Goal: Task Accomplishment & Management: Manage account settings

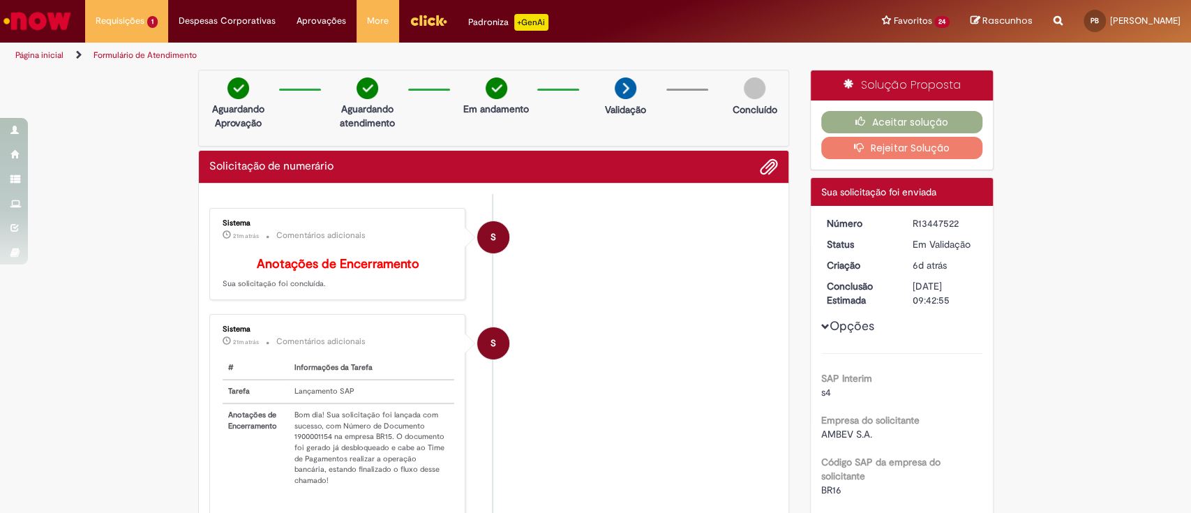
click at [935, 218] on div "R13447522" at bounding box center [945, 223] width 65 height 14
copy div "R13447522"
click at [310, 442] on td "Bom dia! Sua solicitação foi lançada com sucesso, com Número de Documento 19000…" at bounding box center [372, 447] width 166 height 89
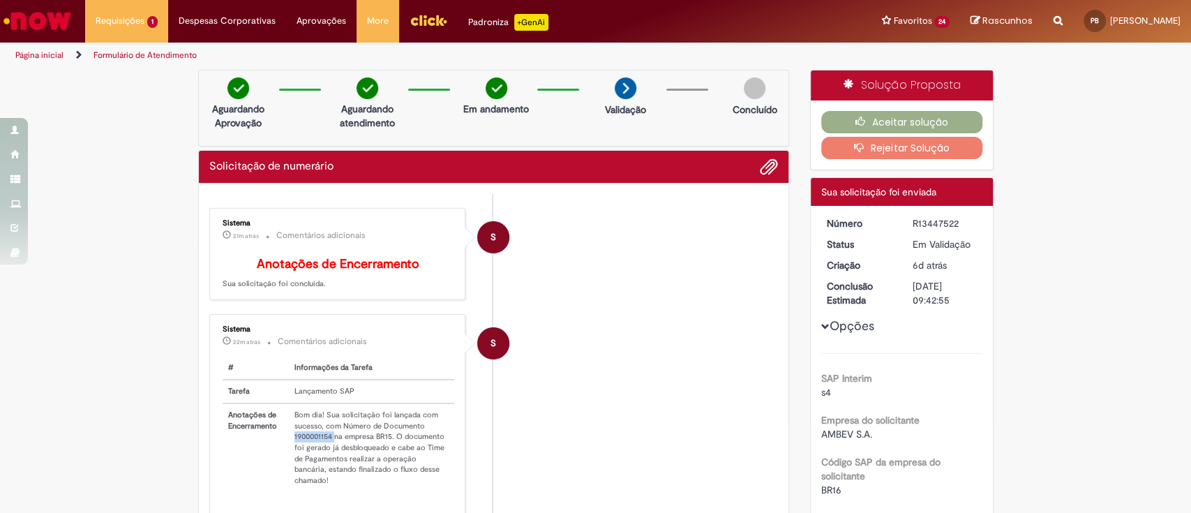
copy td "1900001154"
click at [904, 118] on button "Aceitar solução" at bounding box center [901, 122] width 161 height 22
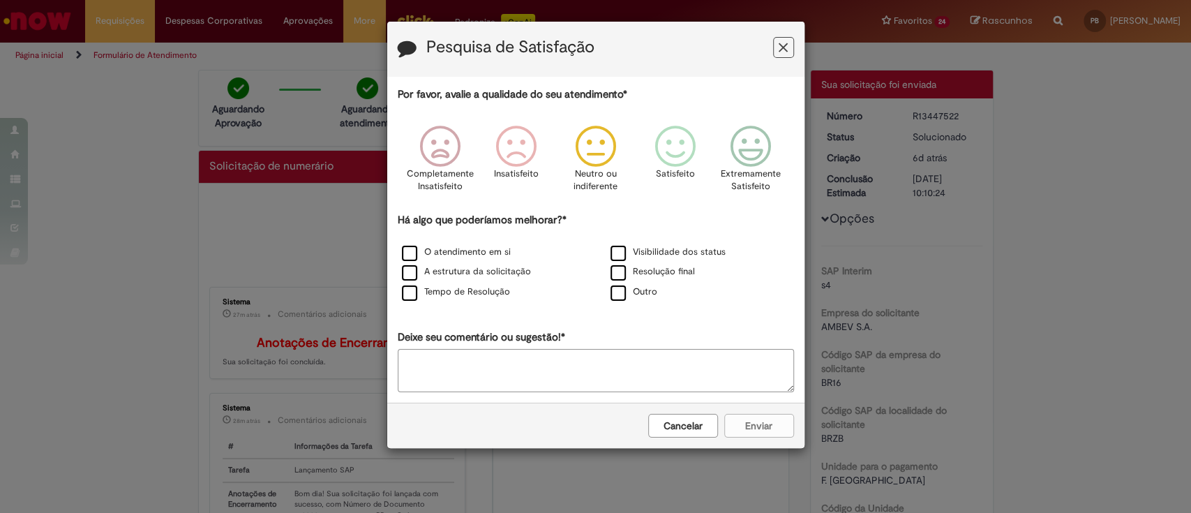
click at [597, 152] on icon "Feedback" at bounding box center [595, 147] width 52 height 42
click at [525, 148] on icon "Feedback" at bounding box center [520, 147] width 52 height 42
click at [408, 292] on label "Tempo de Resolução" at bounding box center [456, 291] width 108 height 13
click at [577, 377] on textarea "Deixe seu comentário ou sugestão!*" at bounding box center [596, 370] width 396 height 43
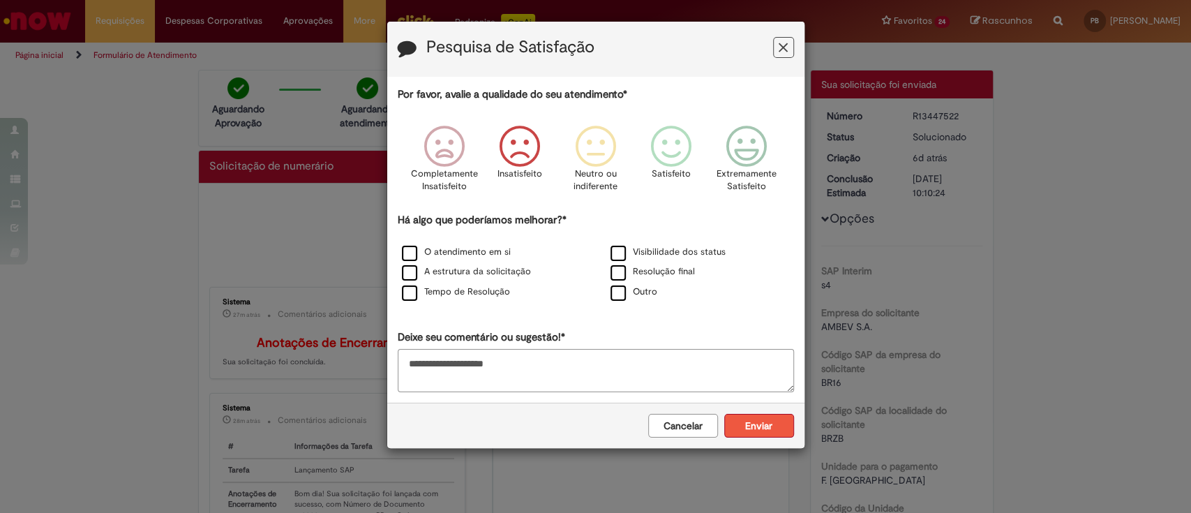
type textarea "**********"
click at [744, 424] on button "Enviar" at bounding box center [759, 426] width 70 height 24
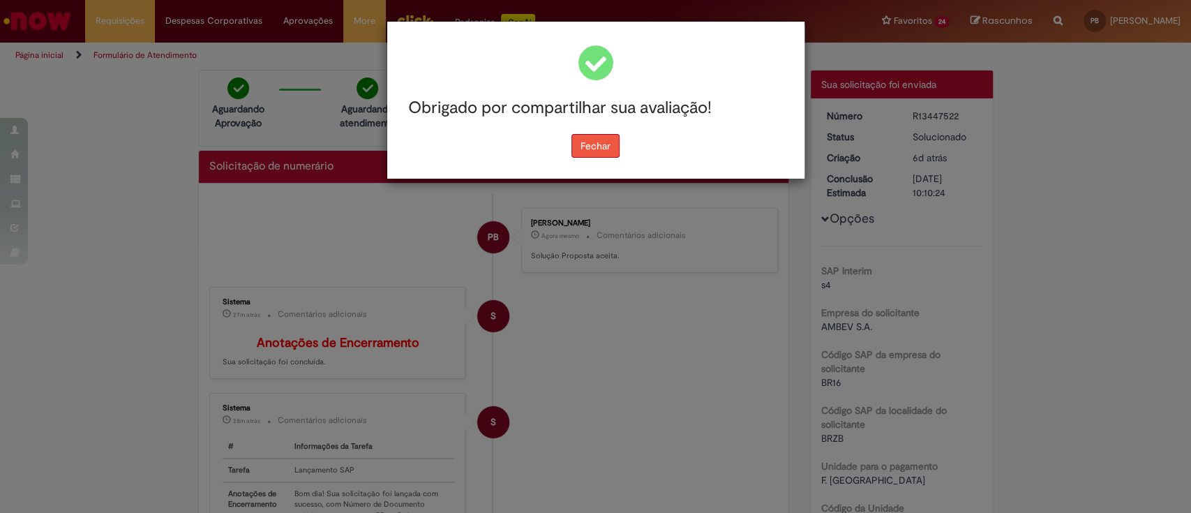
click at [597, 141] on button "Fechar" at bounding box center [595, 146] width 48 height 24
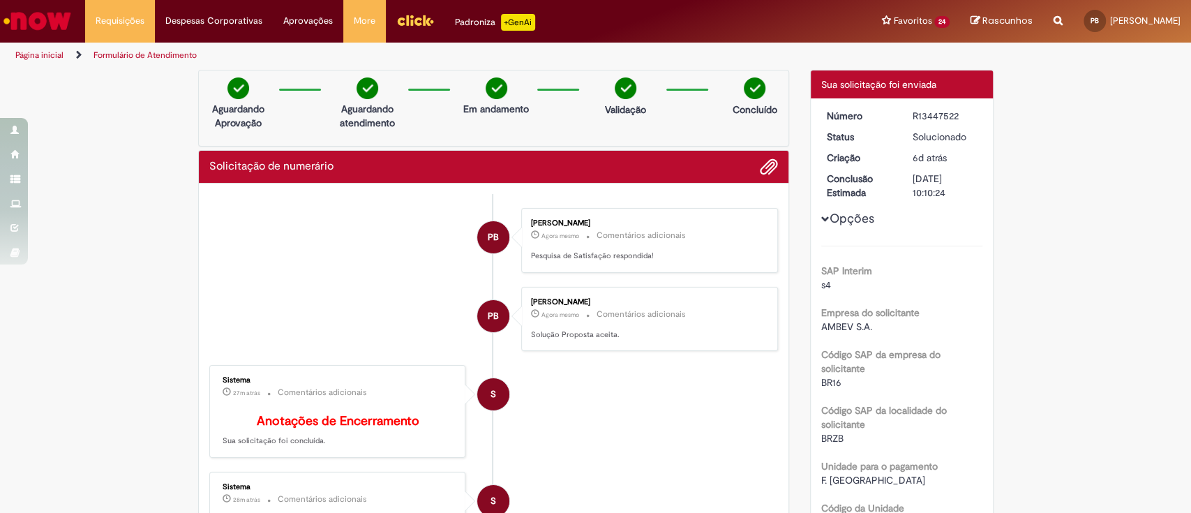
click at [32, 52] on link "Página inicial" at bounding box center [39, 55] width 48 height 11
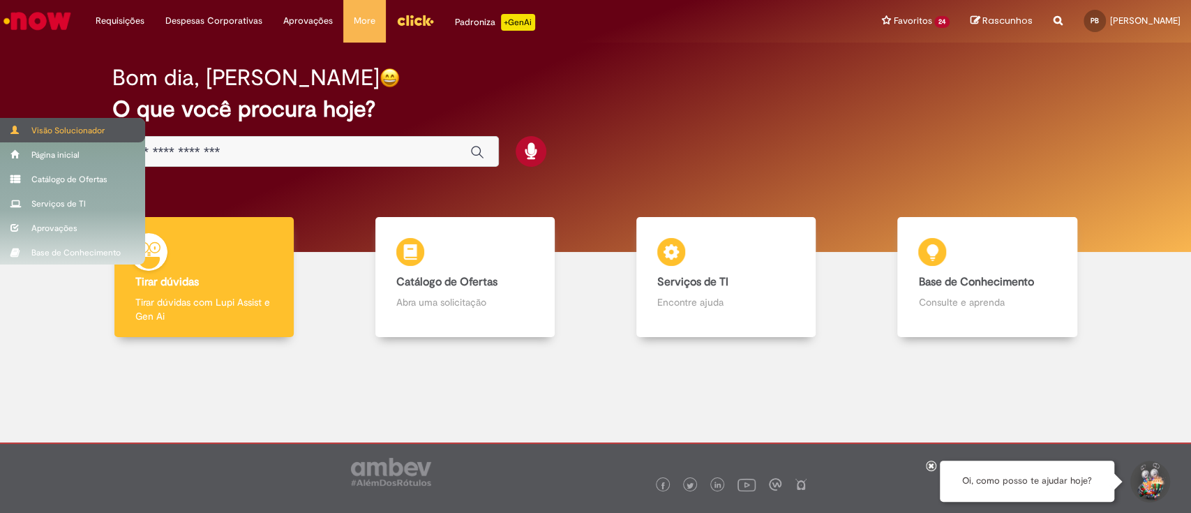
click at [55, 130] on div "Visão Solucionador" at bounding box center [72, 130] width 145 height 24
